Goal: Transaction & Acquisition: Obtain resource

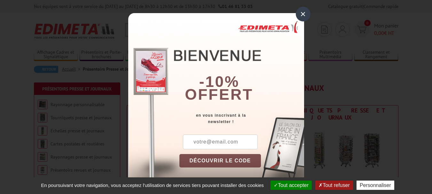
click at [300, 14] on div "×" at bounding box center [303, 14] width 15 height 15
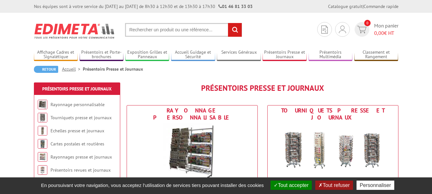
click at [280, 182] on button "Tout accepter" at bounding box center [291, 185] width 41 height 9
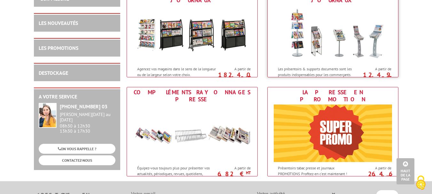
scroll to position [320, 0]
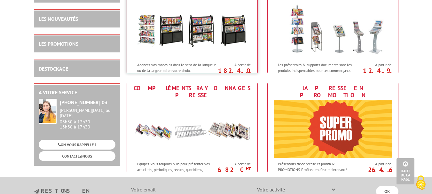
click at [204, 33] on img at bounding box center [192, 30] width 118 height 58
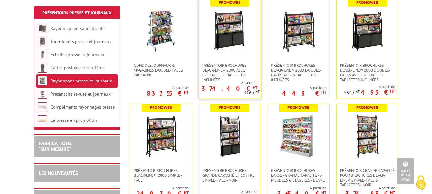
scroll to position [192, 0]
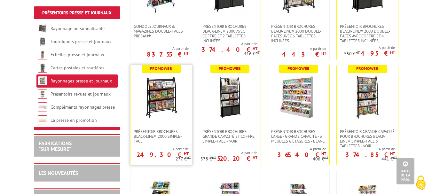
click at [149, 103] on img at bounding box center [161, 97] width 45 height 45
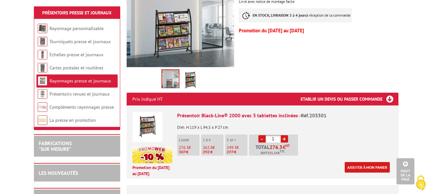
scroll to position [128, 0]
